Goal: Task Accomplishment & Management: Use online tool/utility

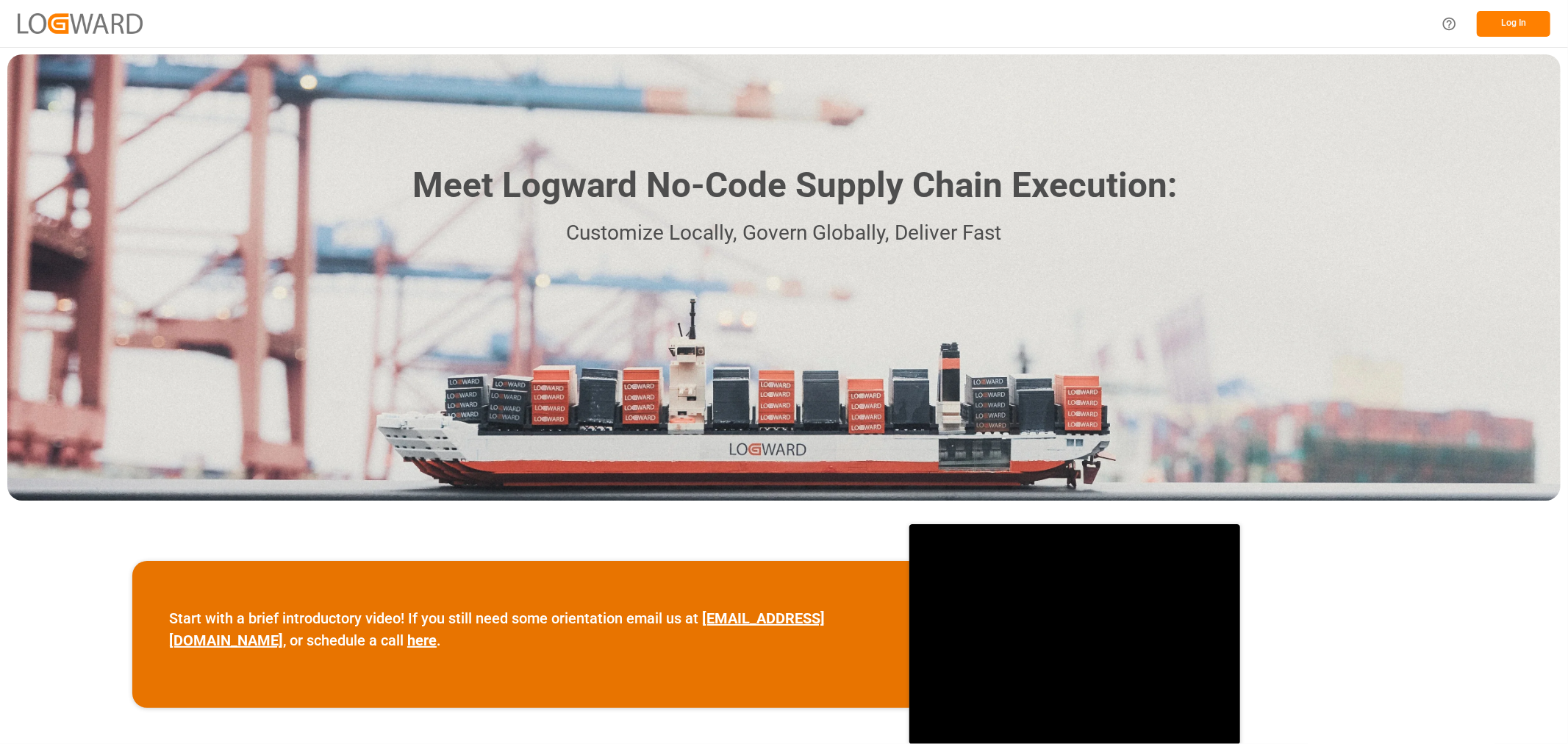
click at [1526, 29] on button "Log In" at bounding box center [1513, 23] width 73 height 26
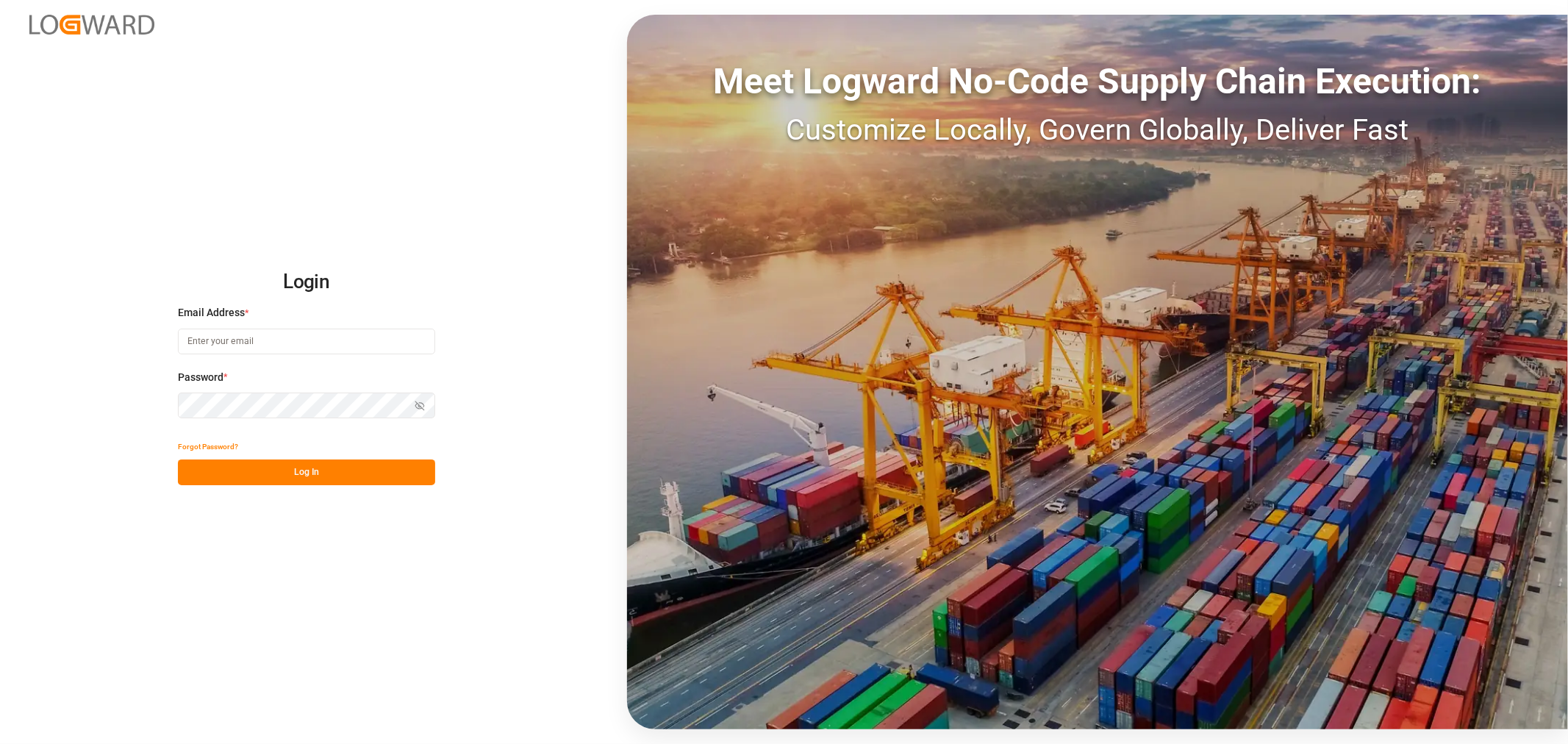
click at [222, 333] on input at bounding box center [306, 341] width 257 height 26
type input "[PERSON_NAME][EMAIL_ADDRESS][DOMAIN_NAME]"
click at [365, 480] on button "Log In" at bounding box center [306, 472] width 257 height 26
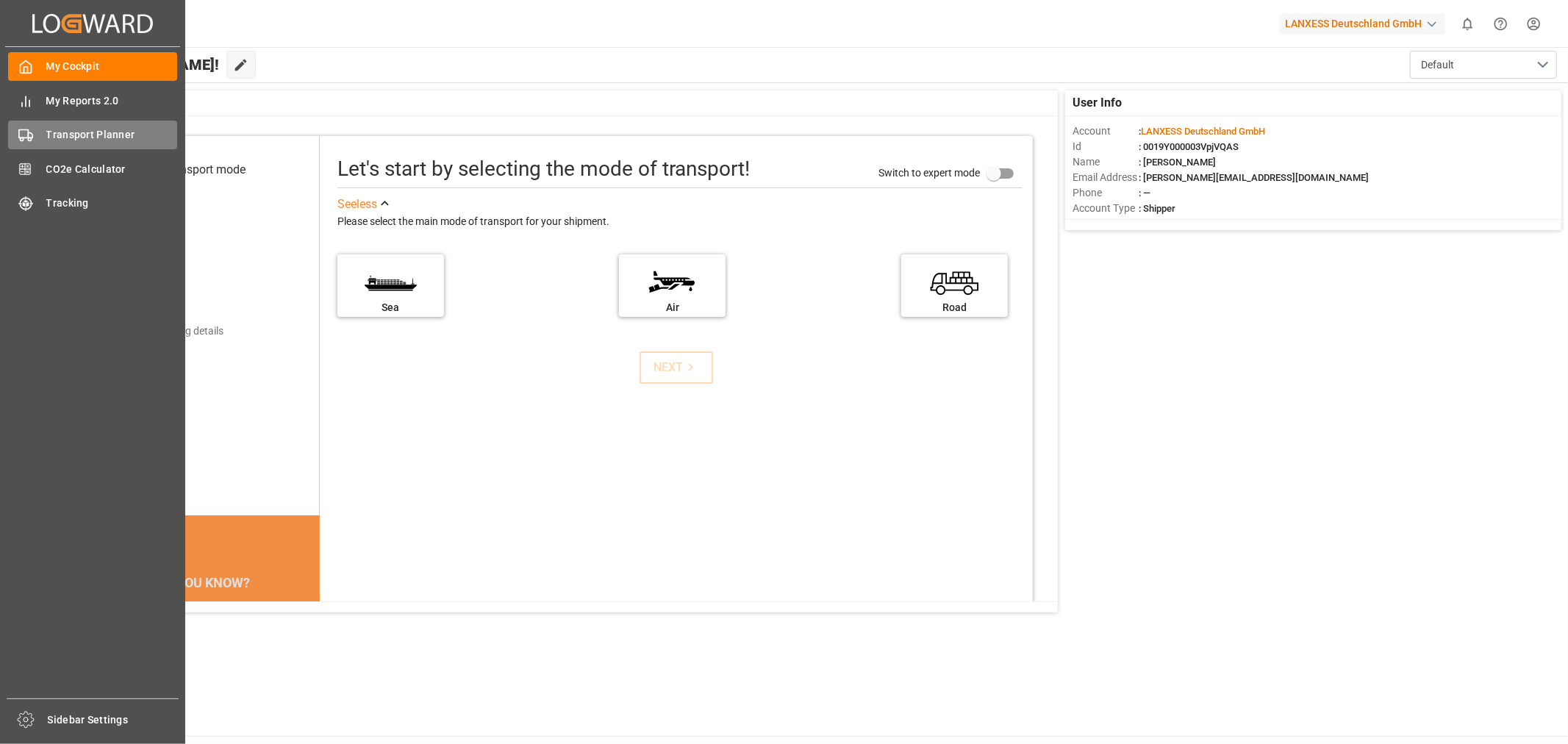
click at [46, 137] on span "Transport Planner" at bounding box center [112, 135] width 131 height 15
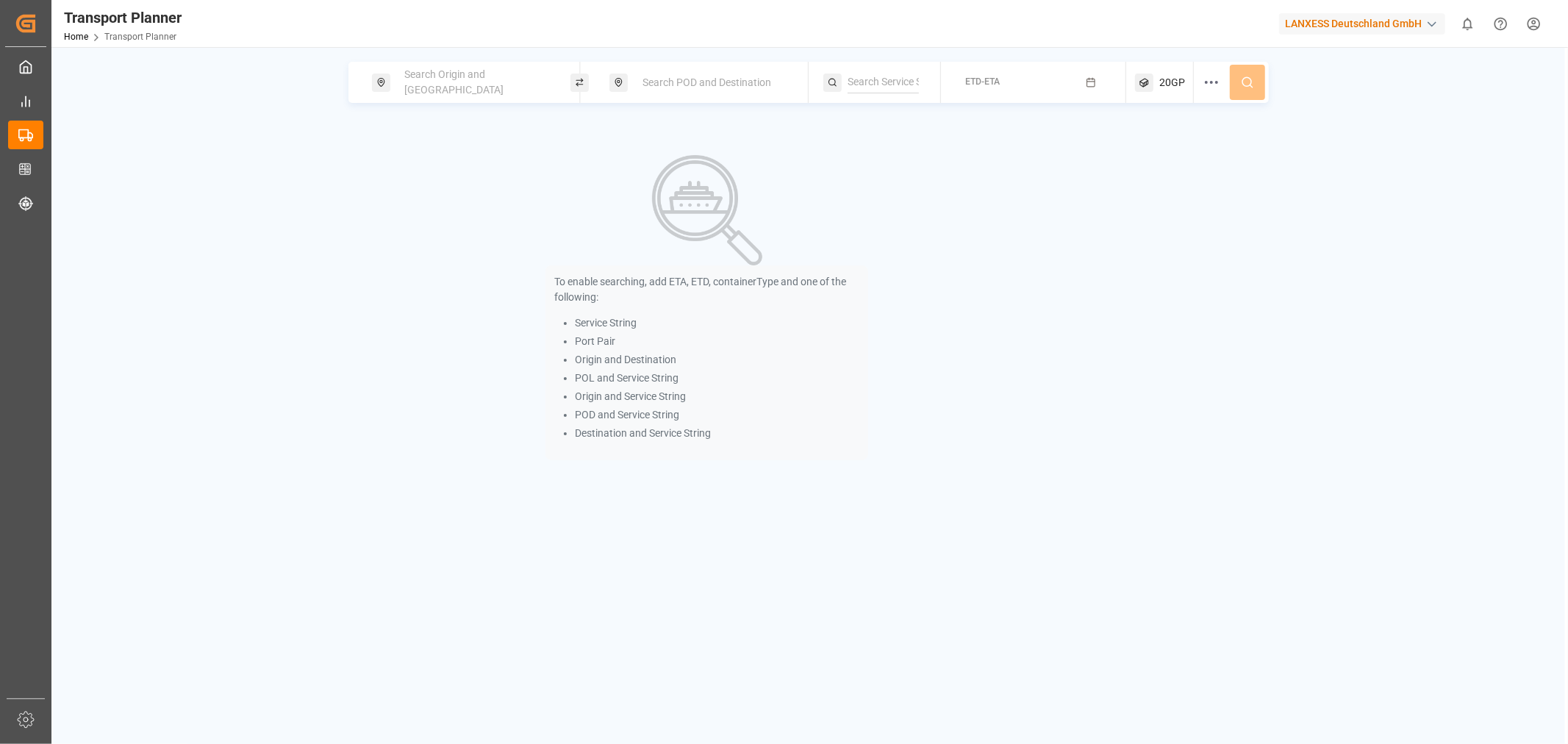
click at [505, 88] on div "Search Origin and [GEOGRAPHIC_DATA]" at bounding box center [475, 82] width 159 height 43
click at [429, 188] on input at bounding box center [462, 199] width 148 height 22
click at [436, 233] on b "NLRTM" at bounding box center [444, 238] width 36 height 12
type input "NLRTM"
click at [728, 88] on div "Search POD and Destination" at bounding box center [712, 82] width 159 height 27
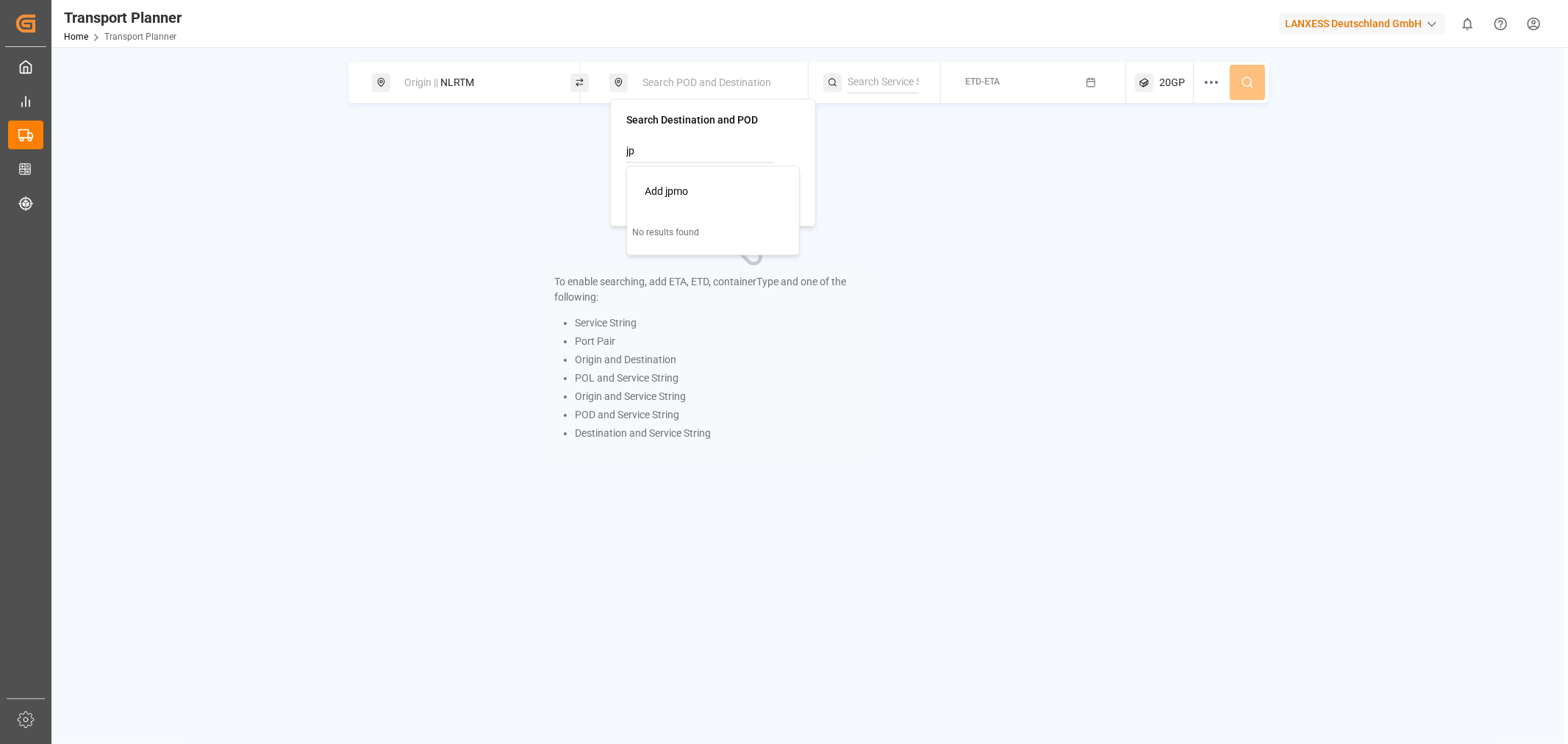
type input "j"
click at [901, 186] on div "To enable searching, add ETA, ETD, containerType and one of the following: Serv…" at bounding box center [707, 307] width 718 height 372
click at [704, 89] on div "Search POD and Destination" at bounding box center [712, 82] width 159 height 27
click at [687, 193] on input at bounding box center [700, 189] width 148 height 22
click at [693, 224] on b "JPMOJ" at bounding box center [680, 228] width 35 height 12
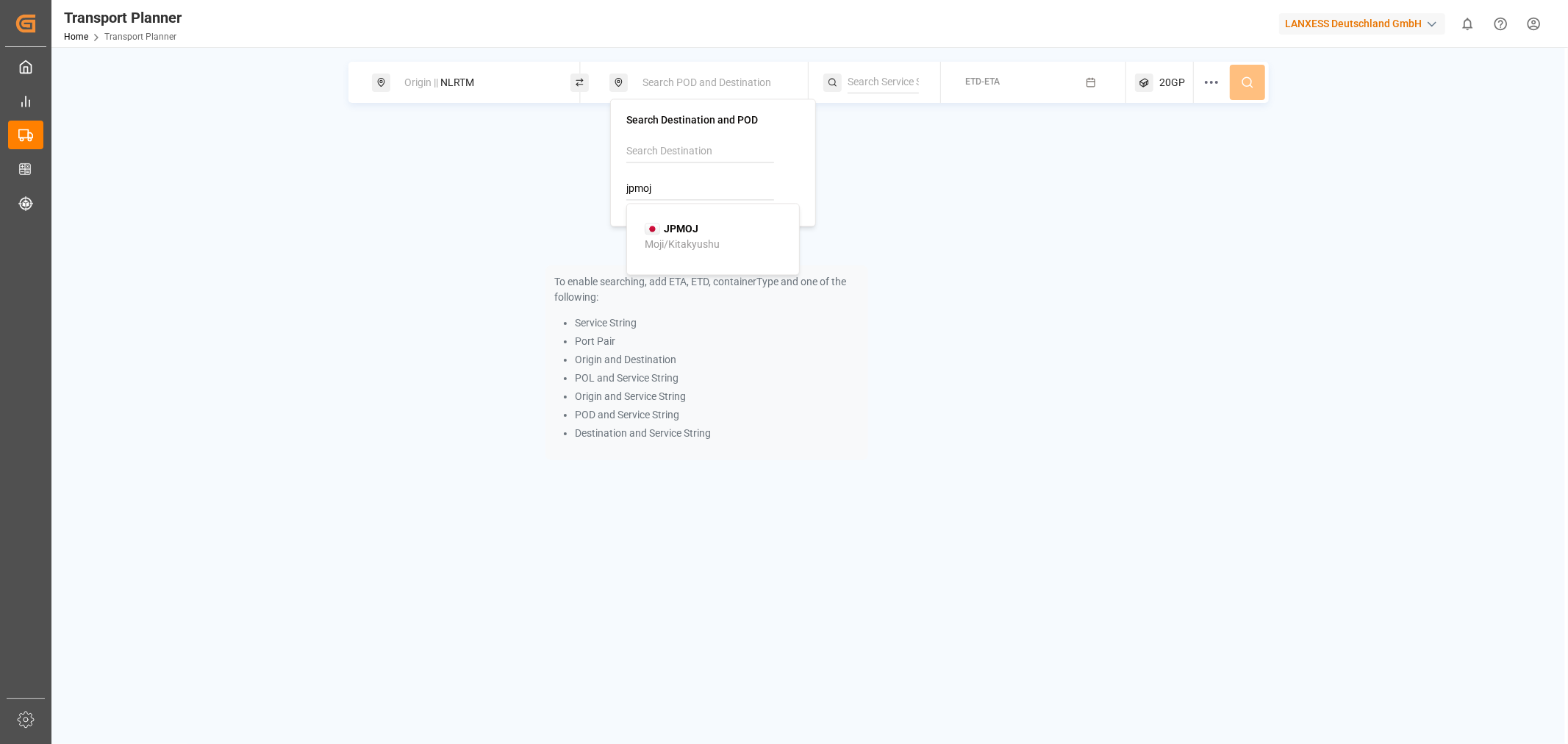
type input "JPMOJ"
click at [906, 84] on input at bounding box center [883, 82] width 71 height 22
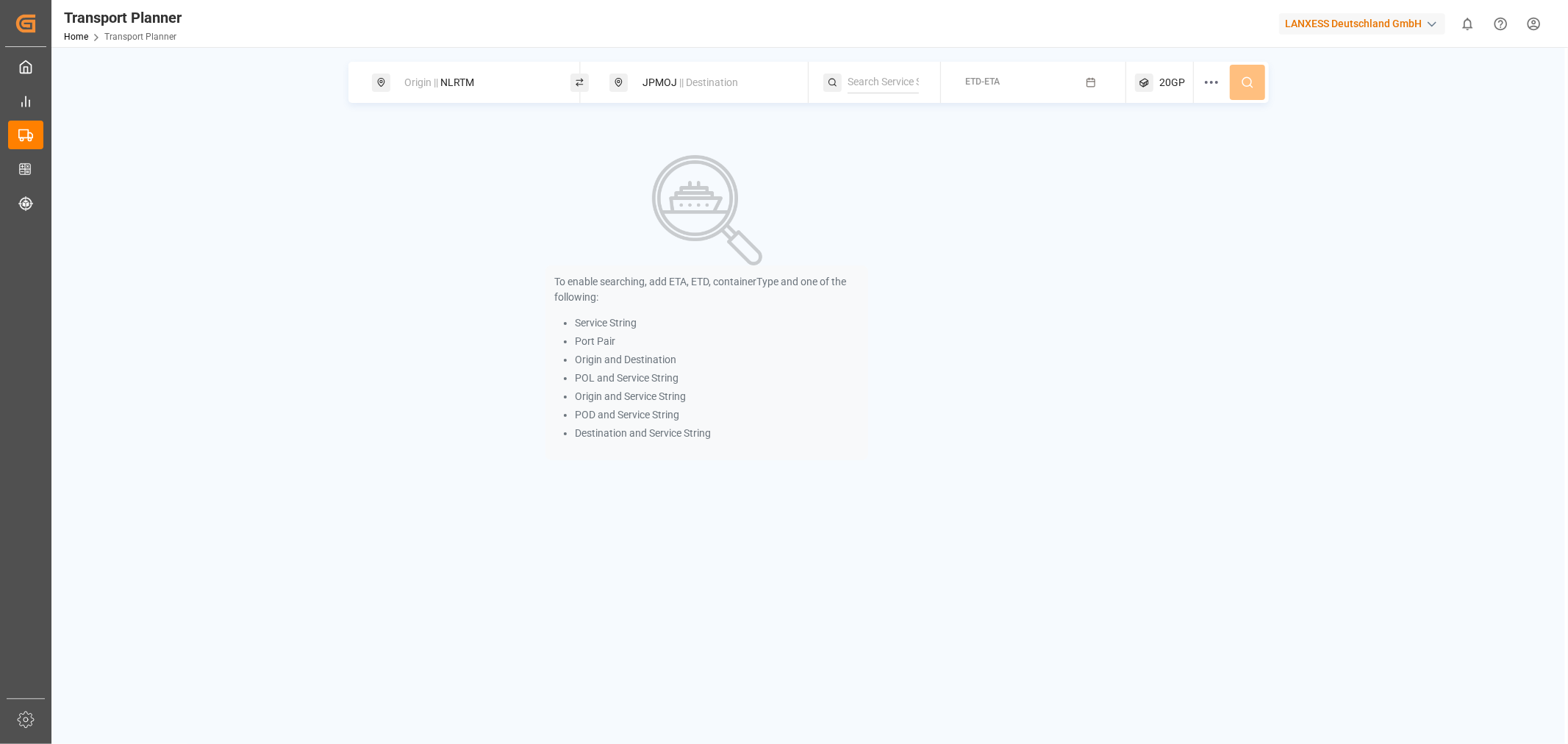
click at [1041, 82] on button "ETD-ETA" at bounding box center [1033, 82] width 167 height 29
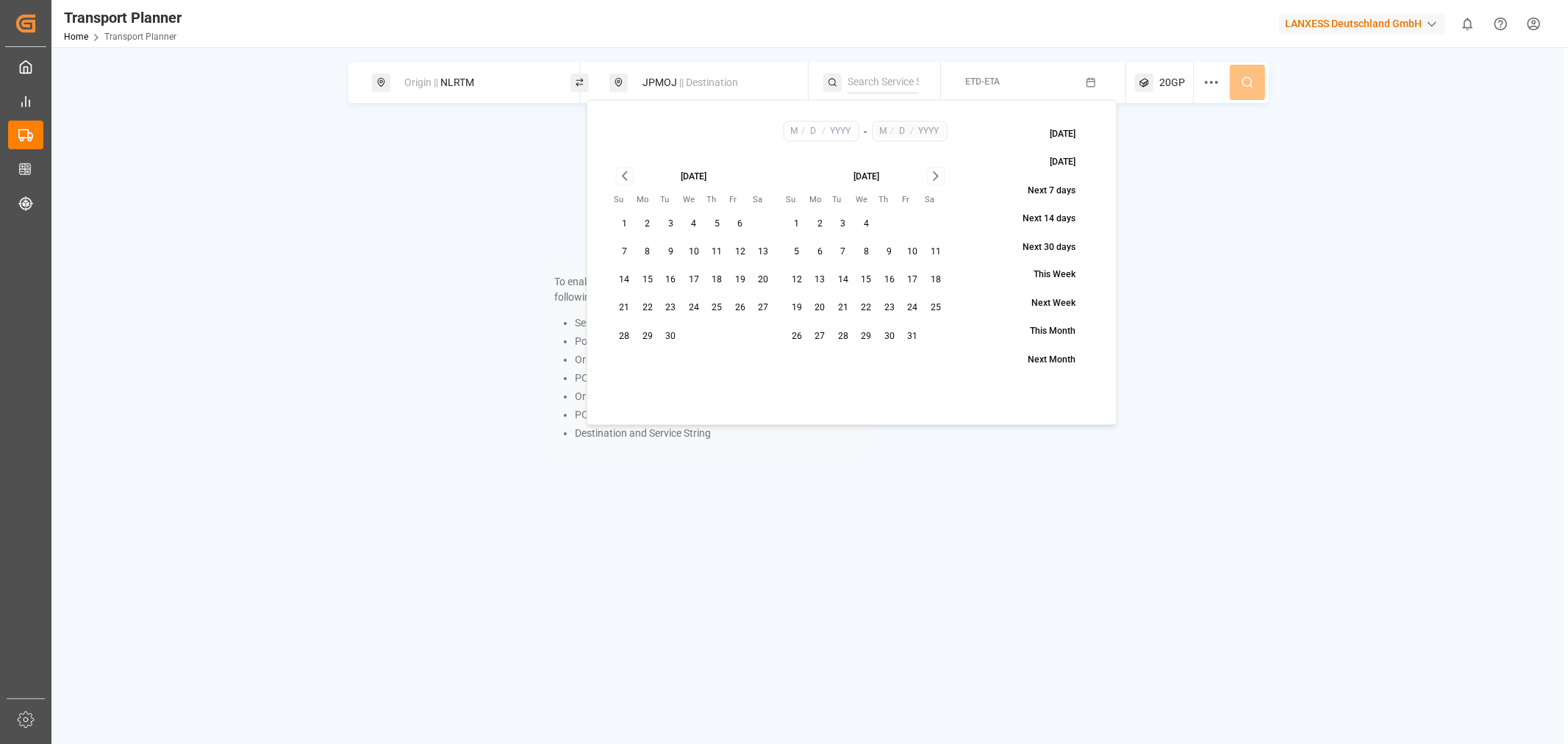
click at [738, 279] on button "19" at bounding box center [740, 280] width 23 height 23
type input "9"
type input "19"
type input "2025"
click at [938, 182] on icon "Go to next month" at bounding box center [936, 176] width 17 height 18
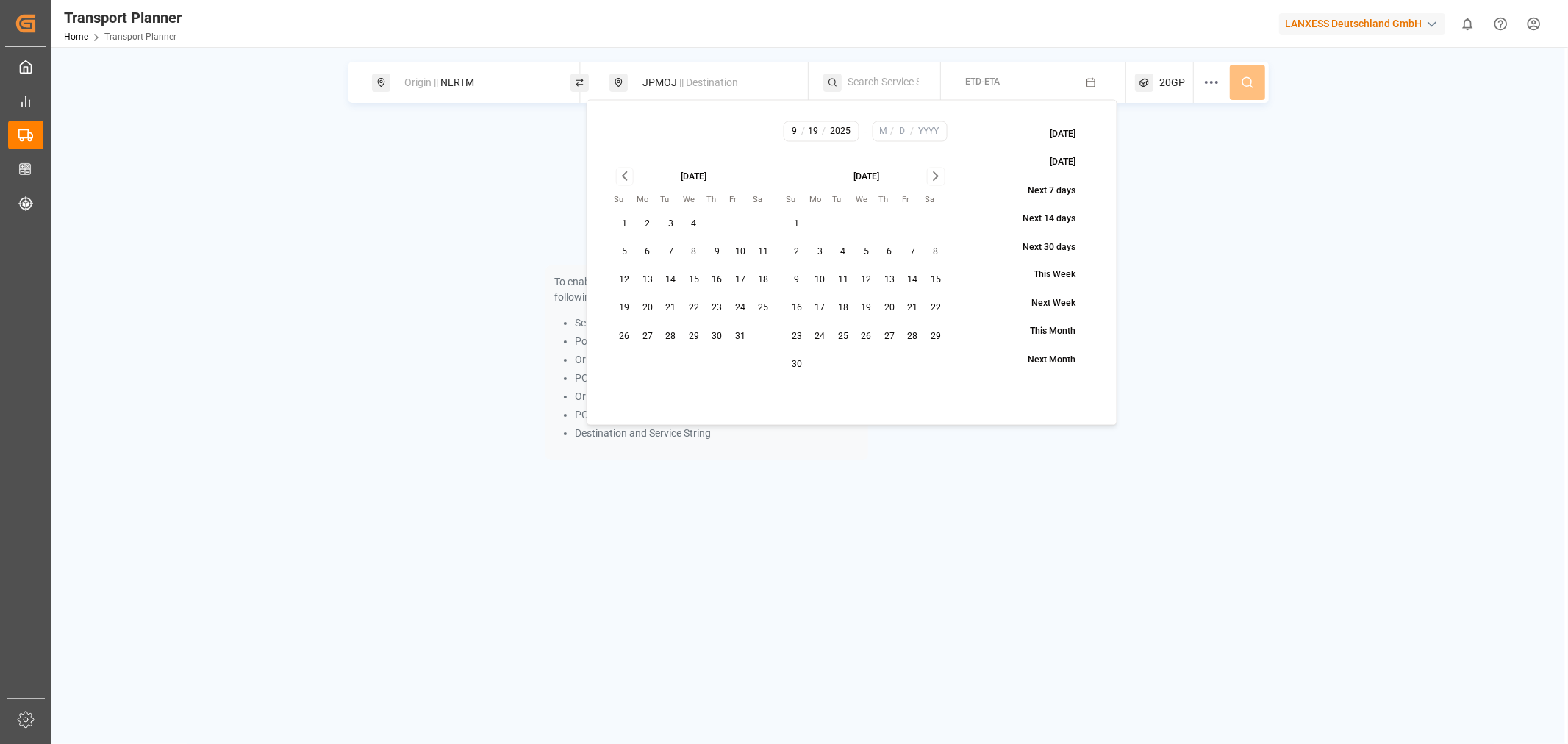
click at [938, 182] on icon "Go to next month" at bounding box center [936, 176] width 17 height 18
click at [865, 327] on button "31" at bounding box center [867, 336] width 23 height 23
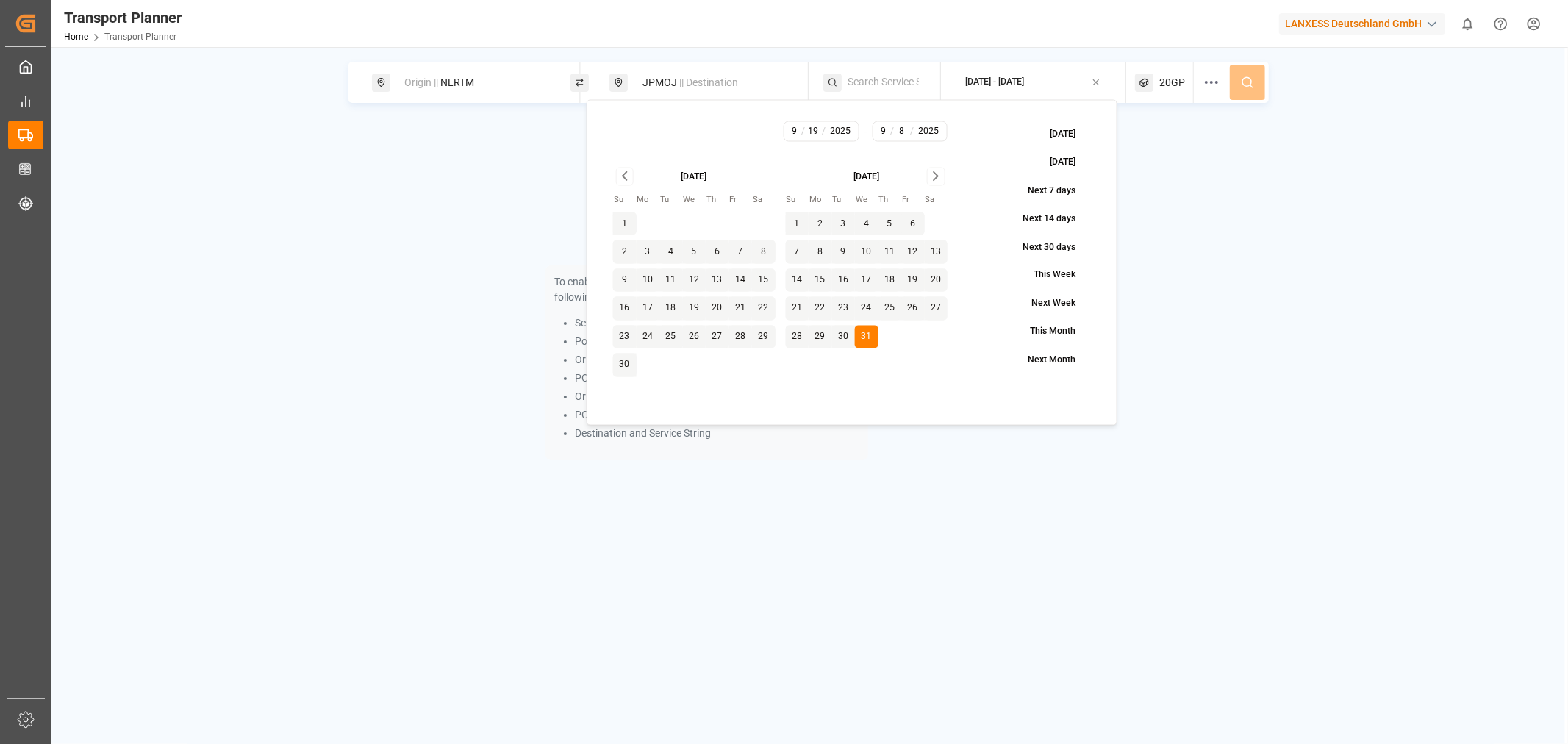
type input "12"
type input "31"
type input "2025"
click at [1242, 77] on icon at bounding box center [1247, 82] width 13 height 13
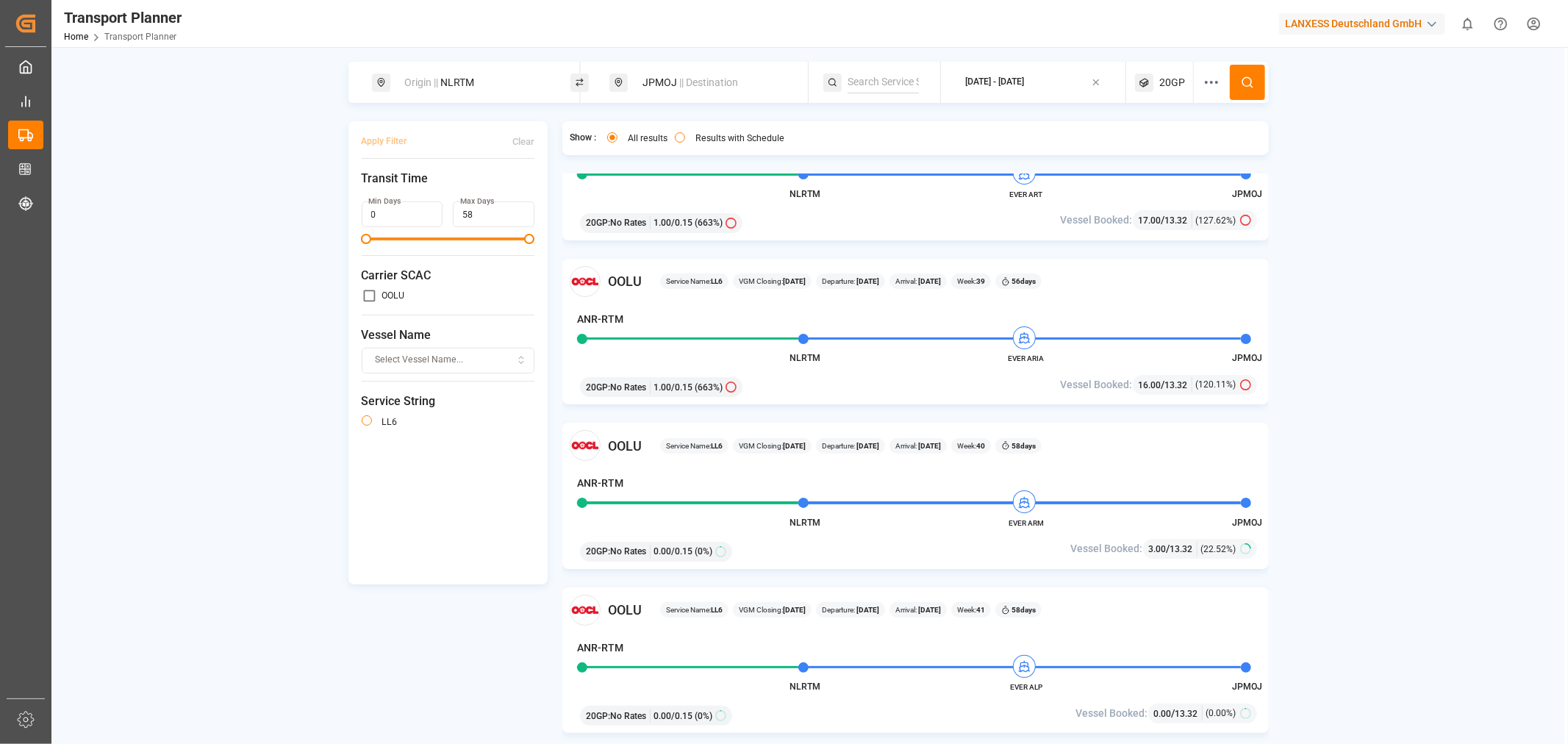
scroll to position [326, 0]
